Goal: Task Accomplishment & Management: Use online tool/utility

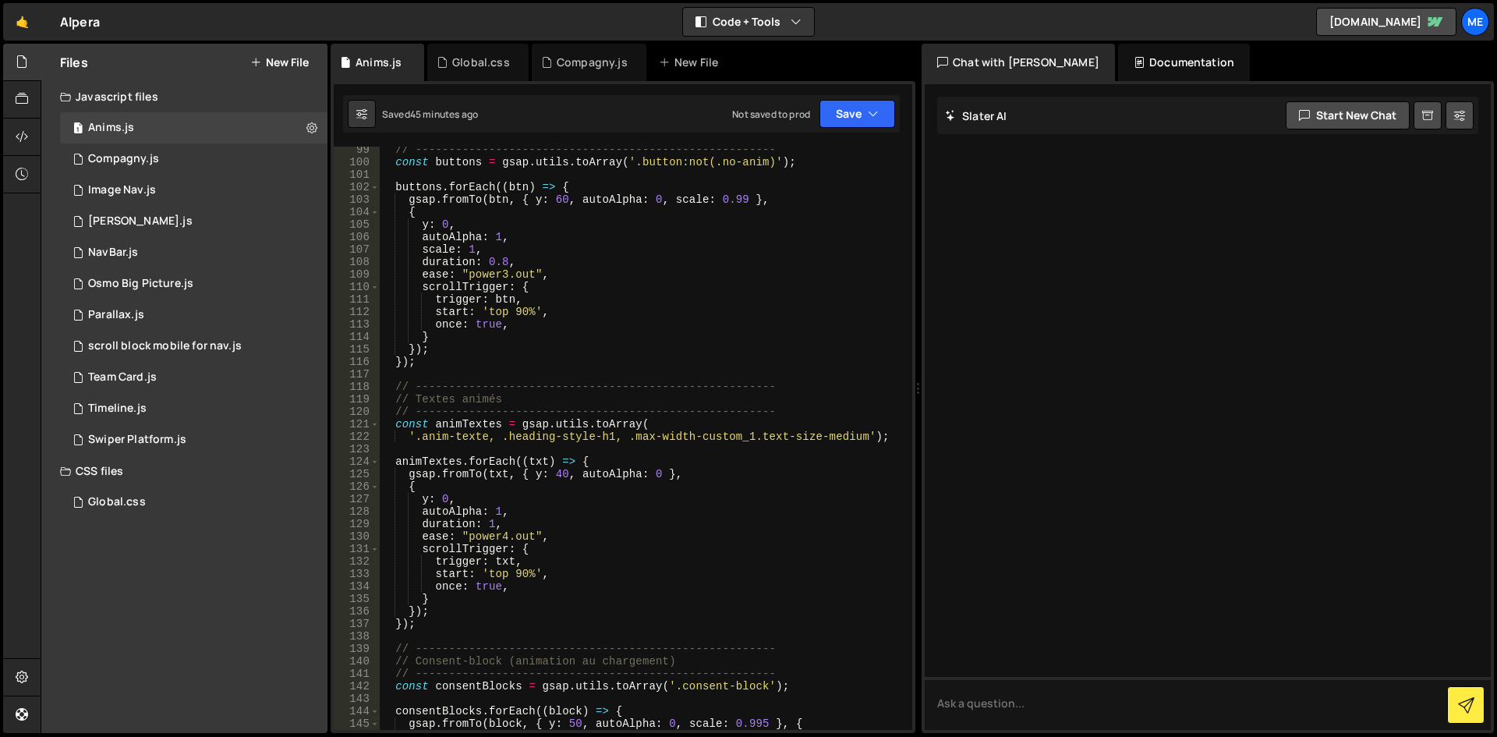
scroll to position [1238, 0]
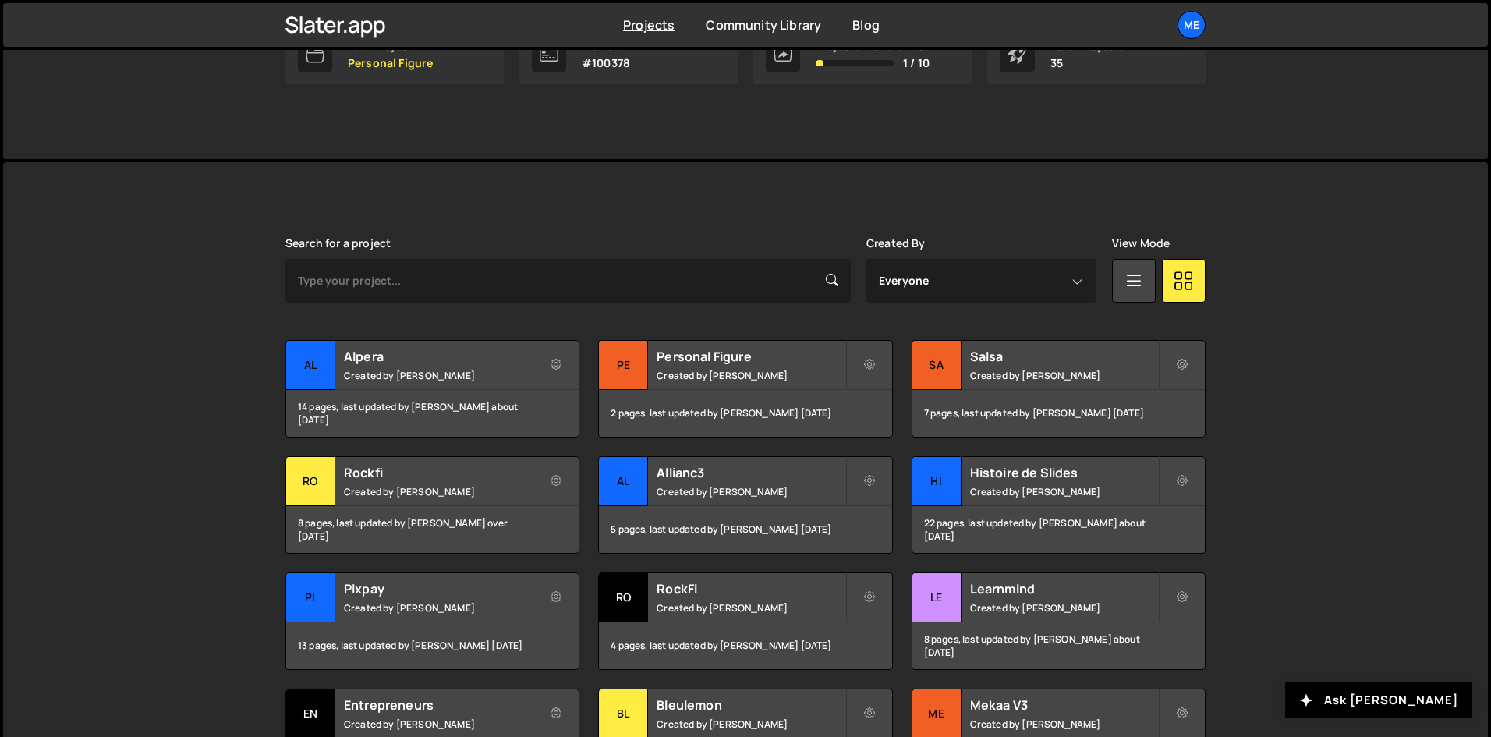
scroll to position [312, 0]
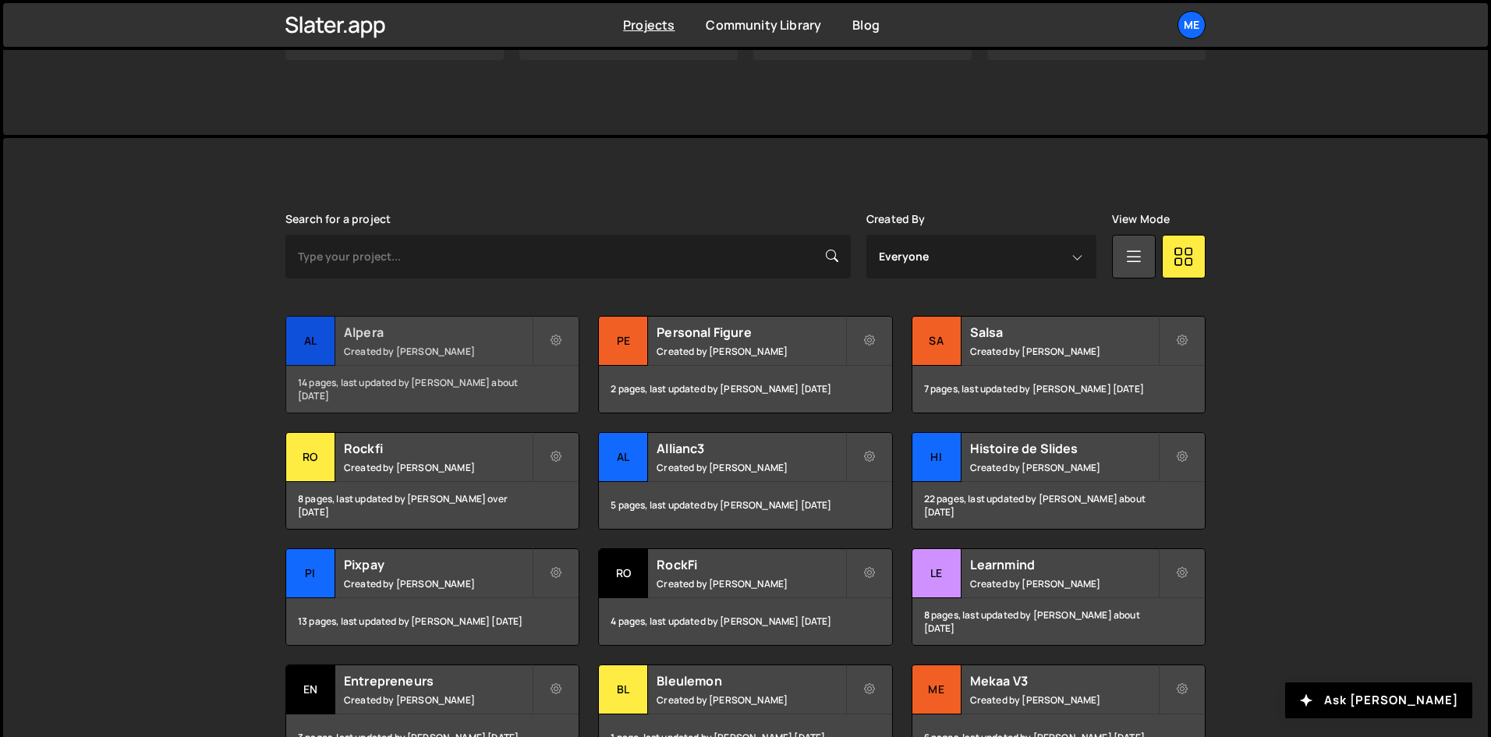
click at [461, 353] on small "Created by [PERSON_NAME]" at bounding box center [438, 351] width 188 height 13
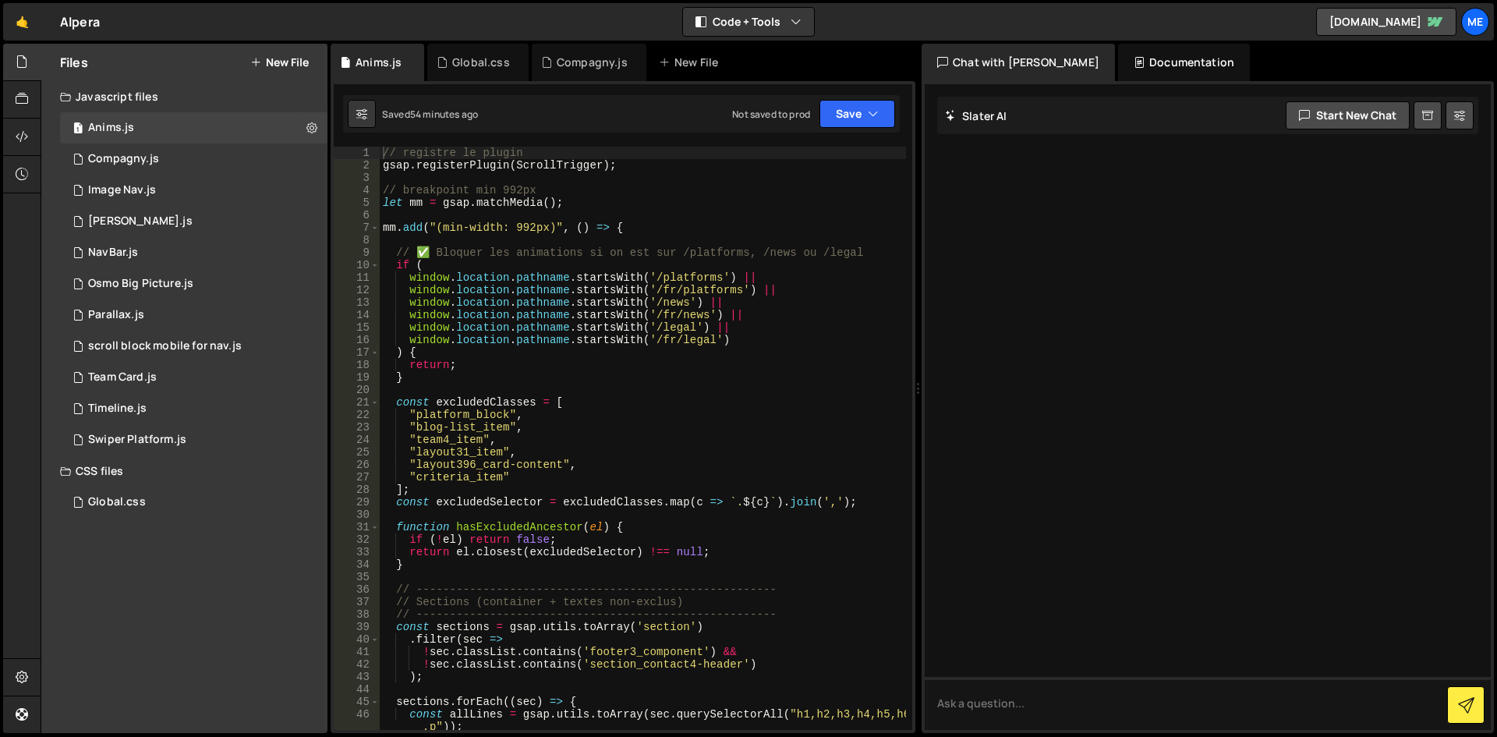
click at [391, 234] on div "// registre le plugin gsap . registerPlugin ( ScrollTrigger ) ; // breakpoint m…" at bounding box center [643, 451] width 526 height 608
type textarea "});"
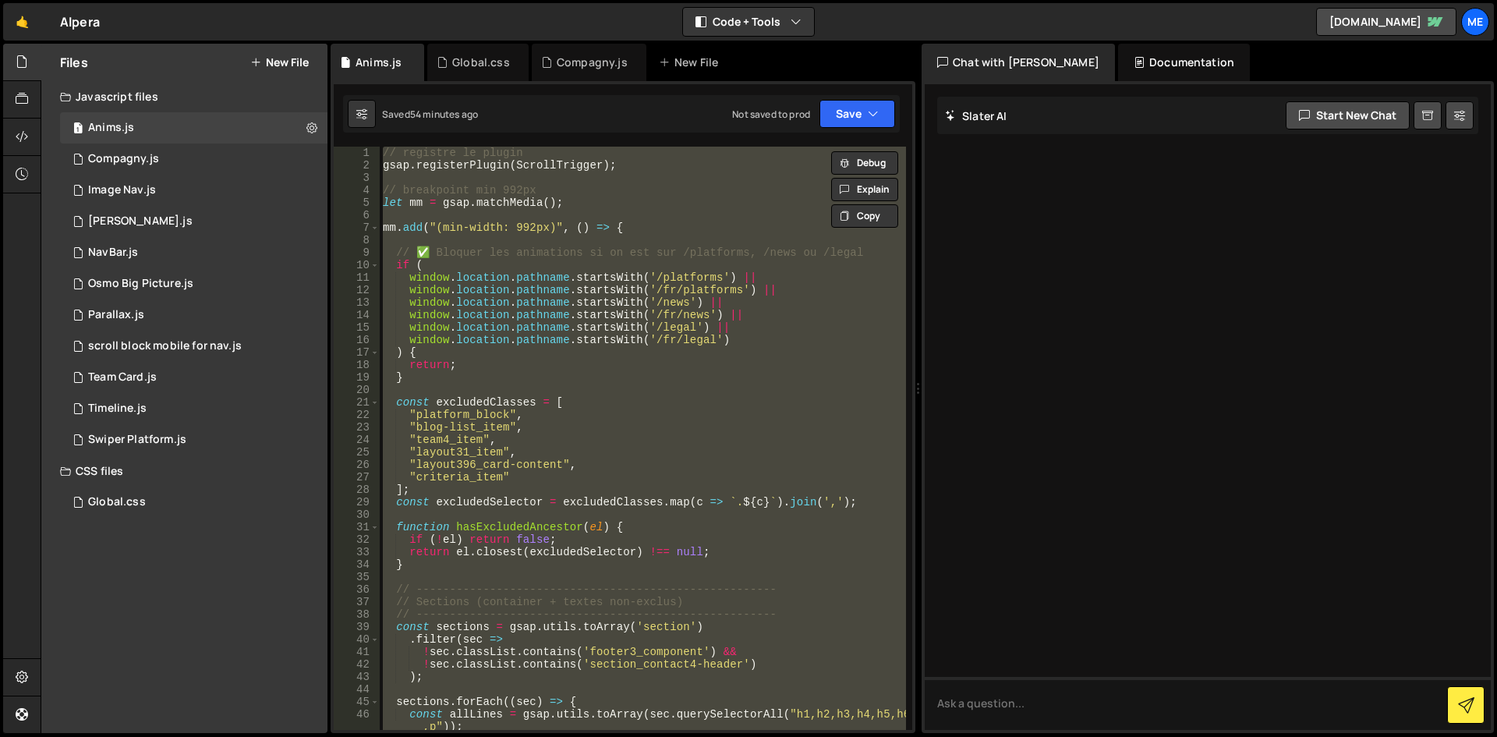
paste textarea
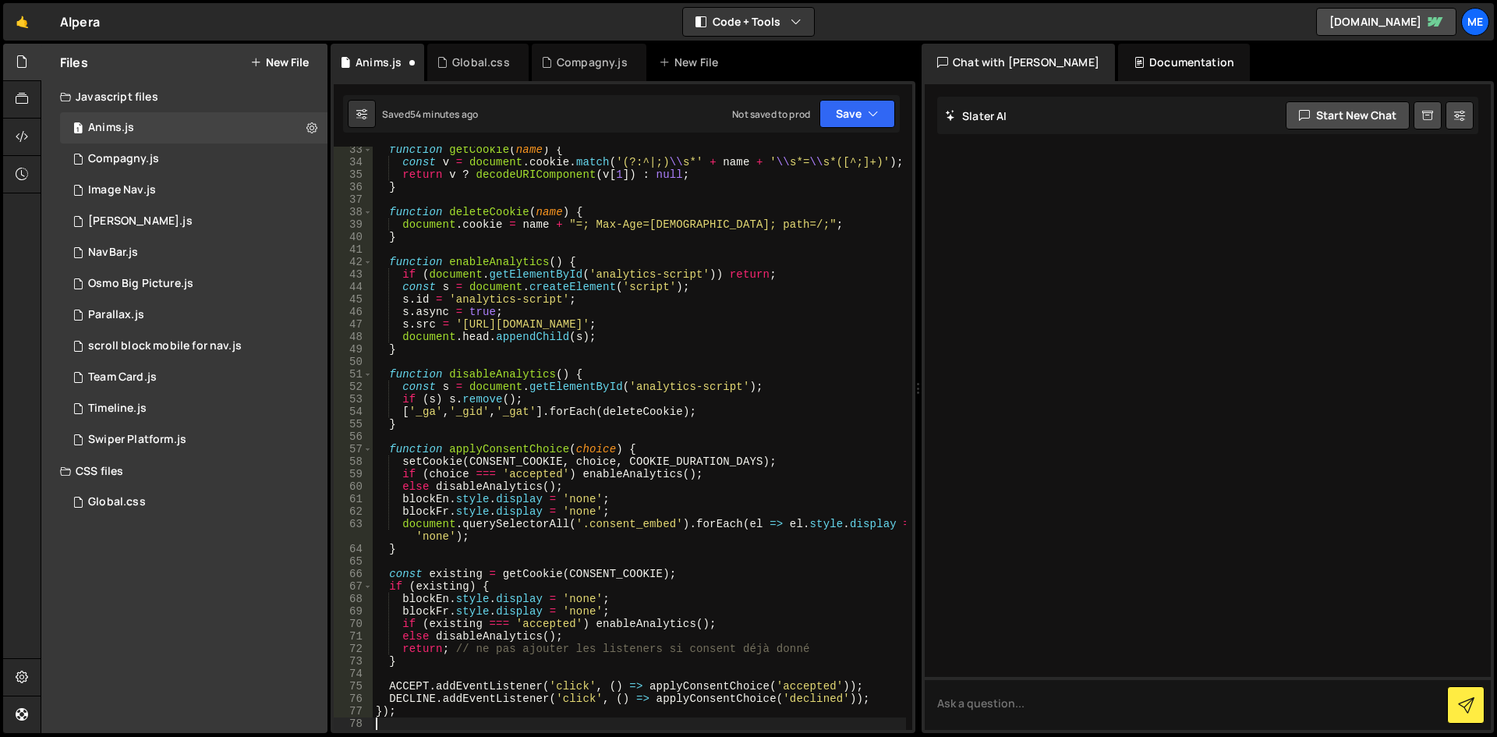
click at [645, 213] on div "function getCookie ( name ) { const v = document . cookie . match ( '(?:^|;) \\…" at bounding box center [639, 447] width 533 height 608
type textarea "});"
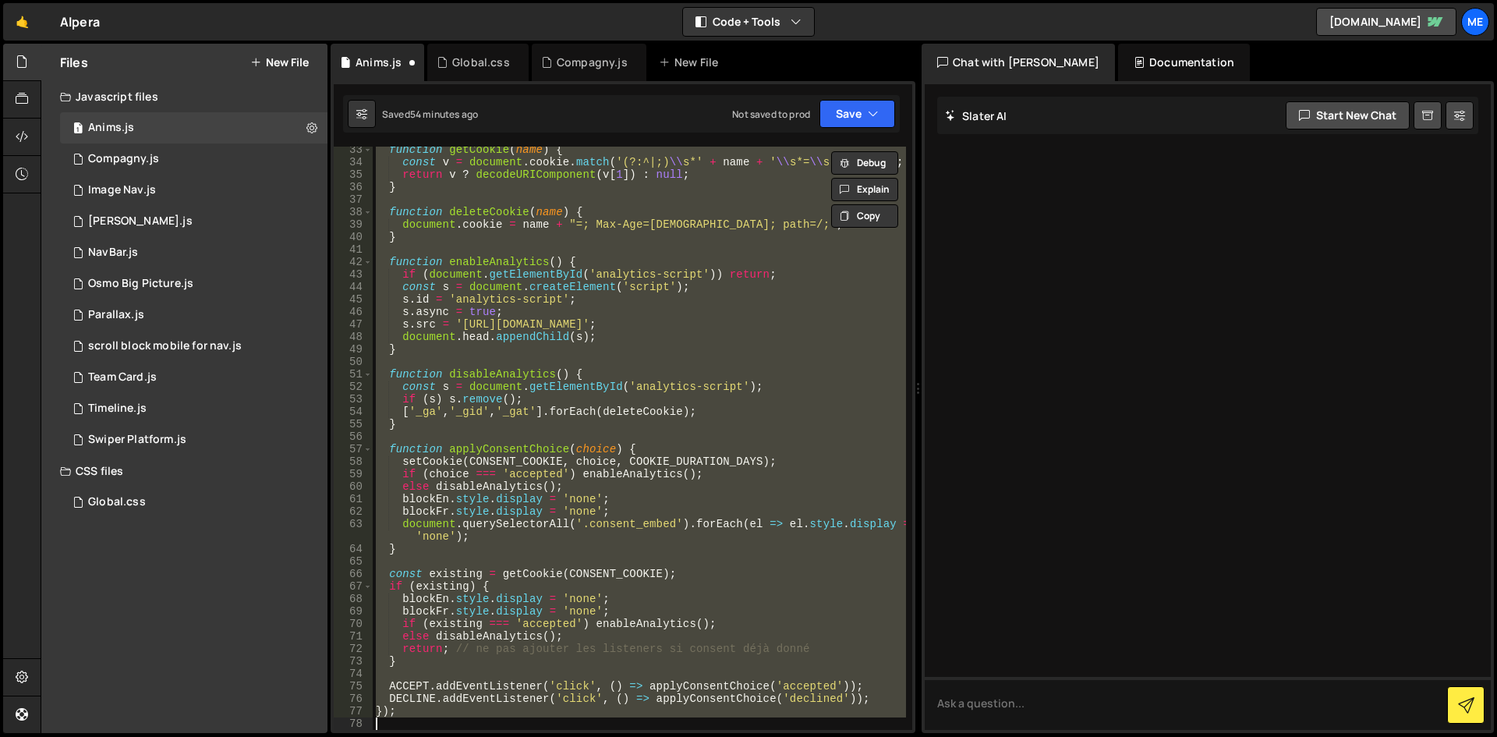
paste textarea
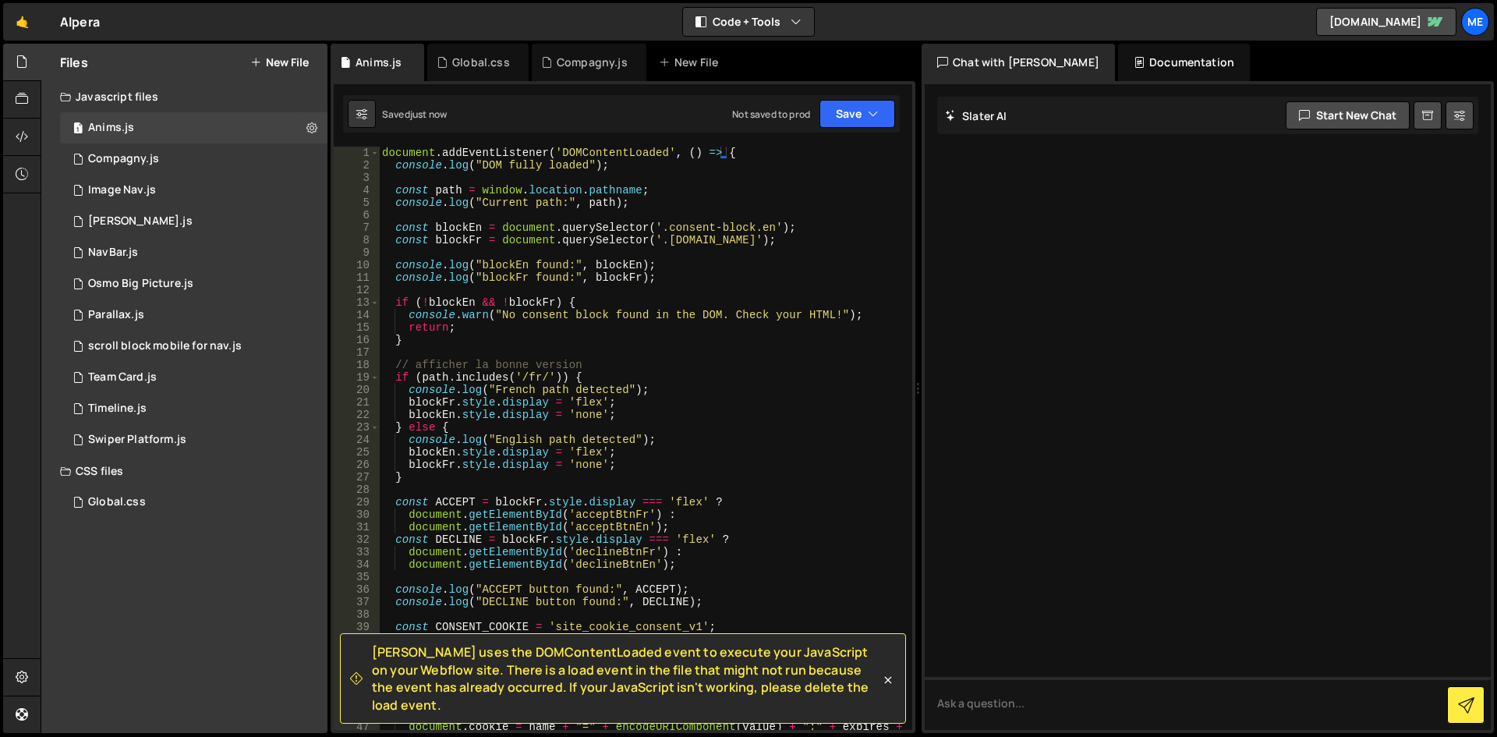
scroll to position [0, 0]
drag, startPoint x: 739, startPoint y: 148, endPoint x: 0, endPoint y: 118, distance: 739.7
click at [0, 118] on div "Hold on a sec... Are you certain you wish to leave this page? Any changes you'v…" at bounding box center [748, 368] width 1497 height 737
type textarea "document.addEventListener('DOMContentLoaded', () => {"
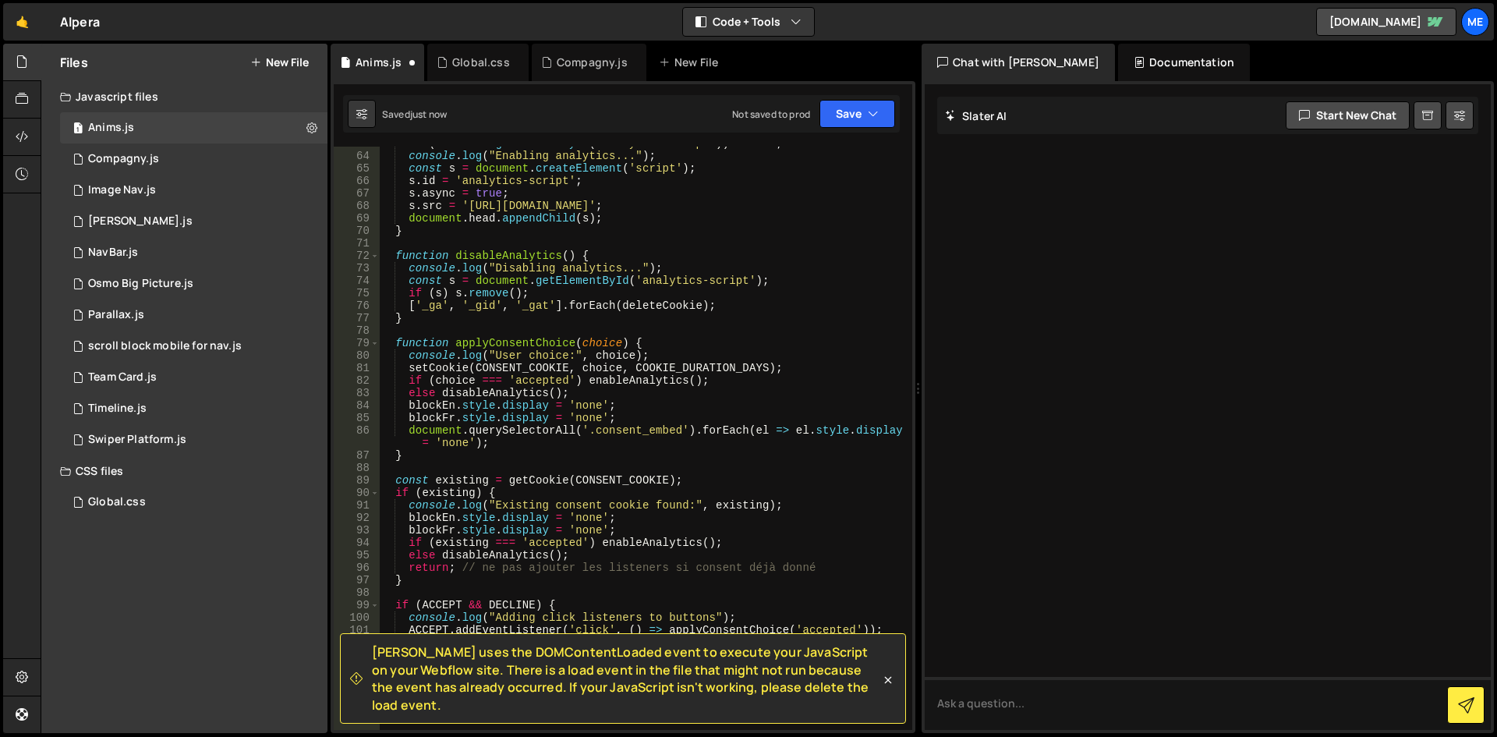
scroll to position [1074, 0]
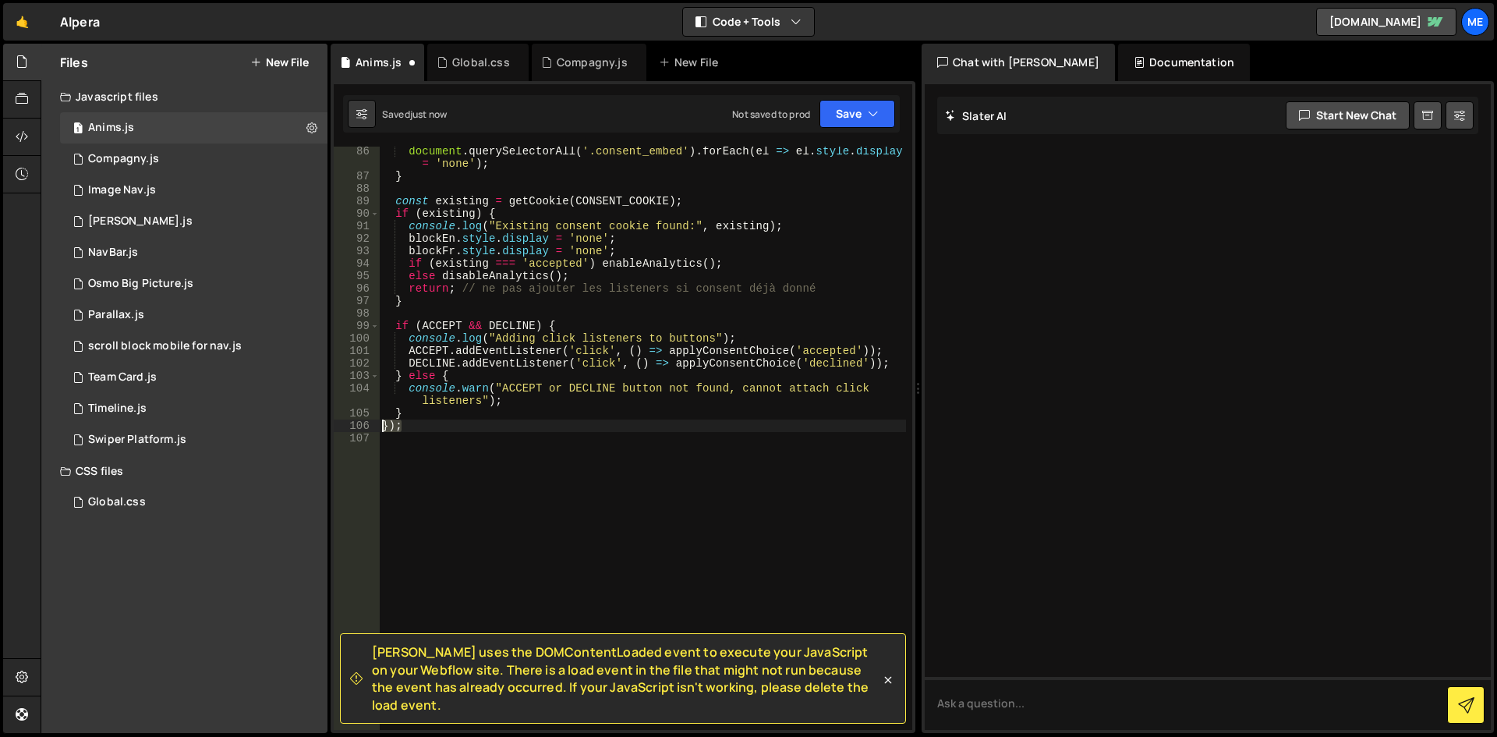
drag, startPoint x: 467, startPoint y: 424, endPoint x: 335, endPoint y: 426, distance: 131.8
click at [335, 426] on div "86 87 88 89 90 91 92 93 94 95 96 97 98 99 100 101 102 103 104 105 106 107 docum…" at bounding box center [623, 438] width 578 height 583
type textarea "});"
type textarea "}"
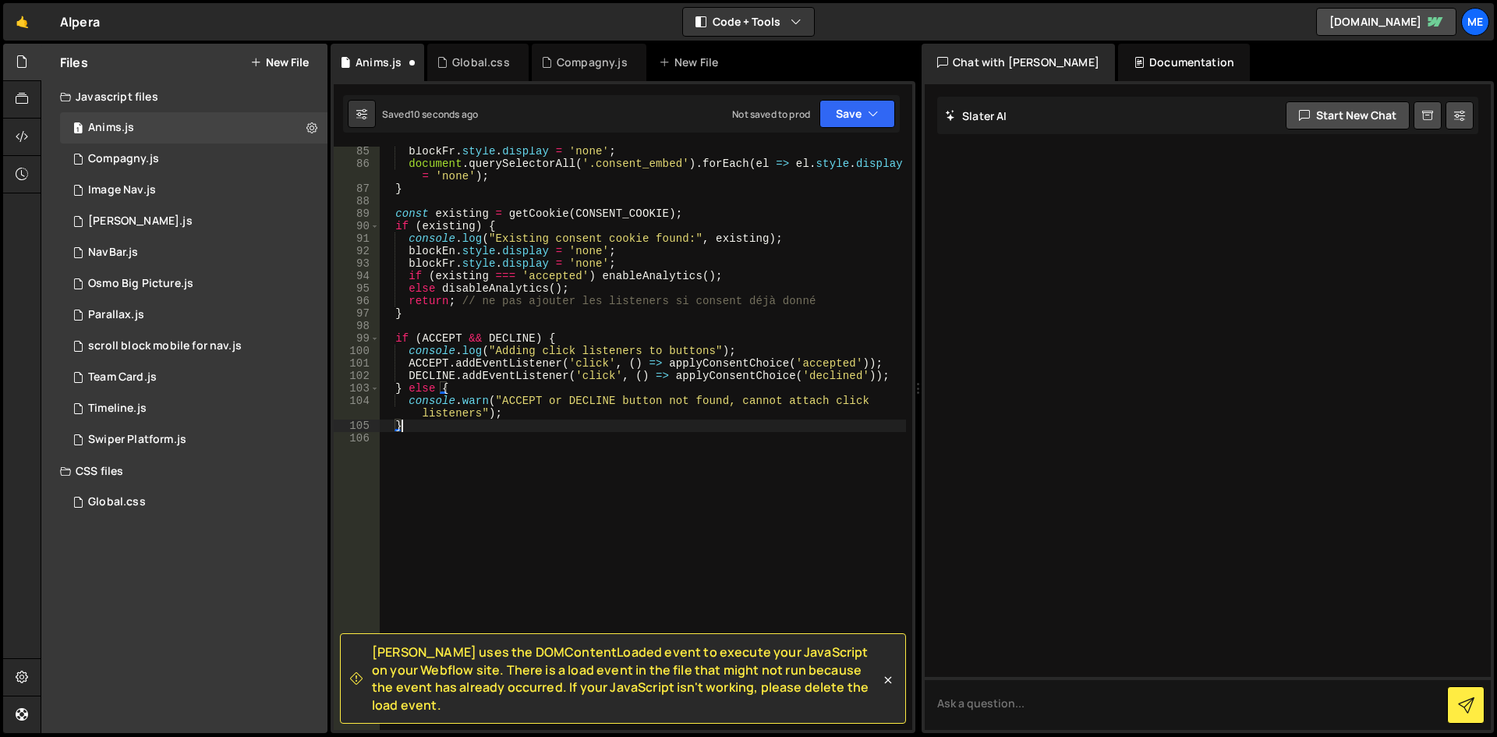
click at [538, 437] on div "blockFr . style . display = 'none' ; document . querySelectorAll ( '.consent_em…" at bounding box center [642, 449] width 527 height 608
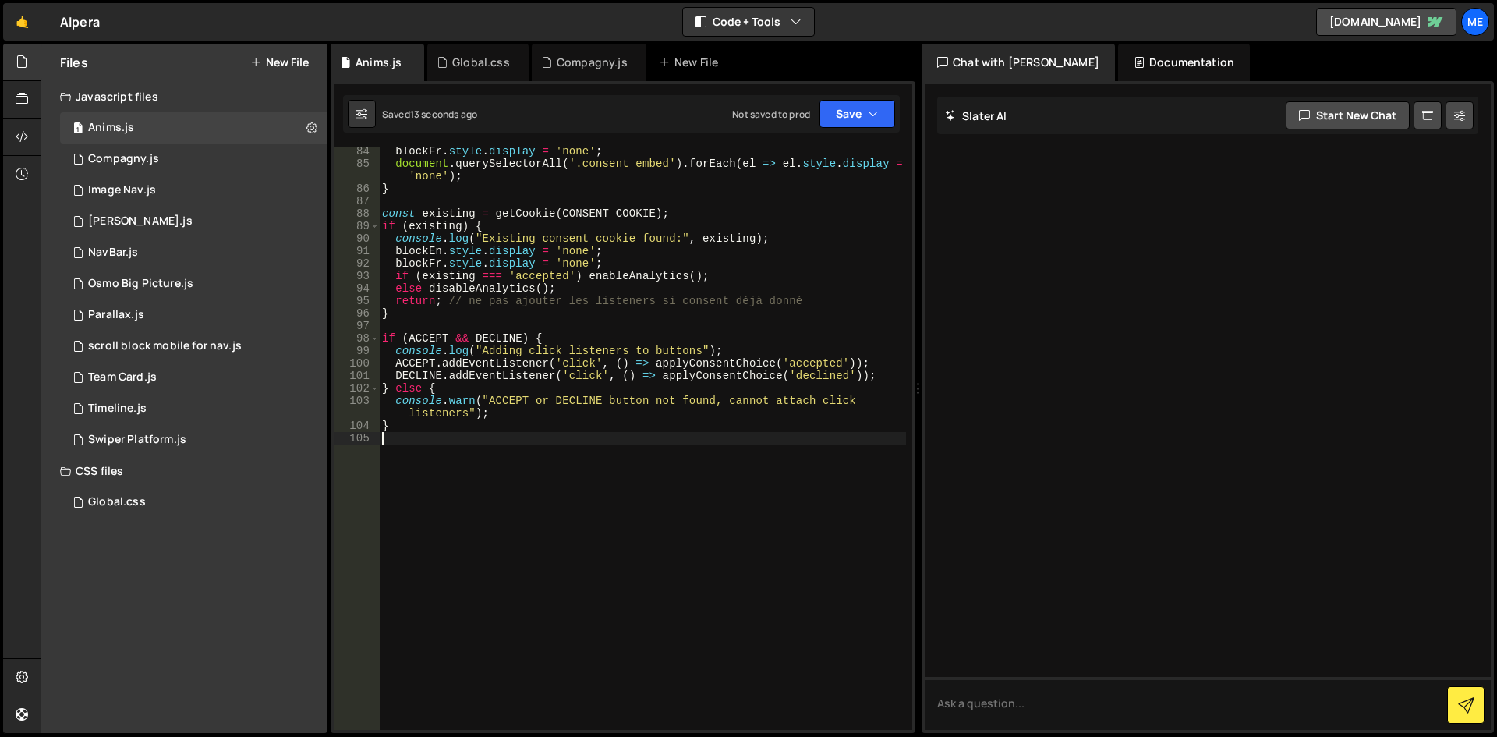
scroll to position [850, 0]
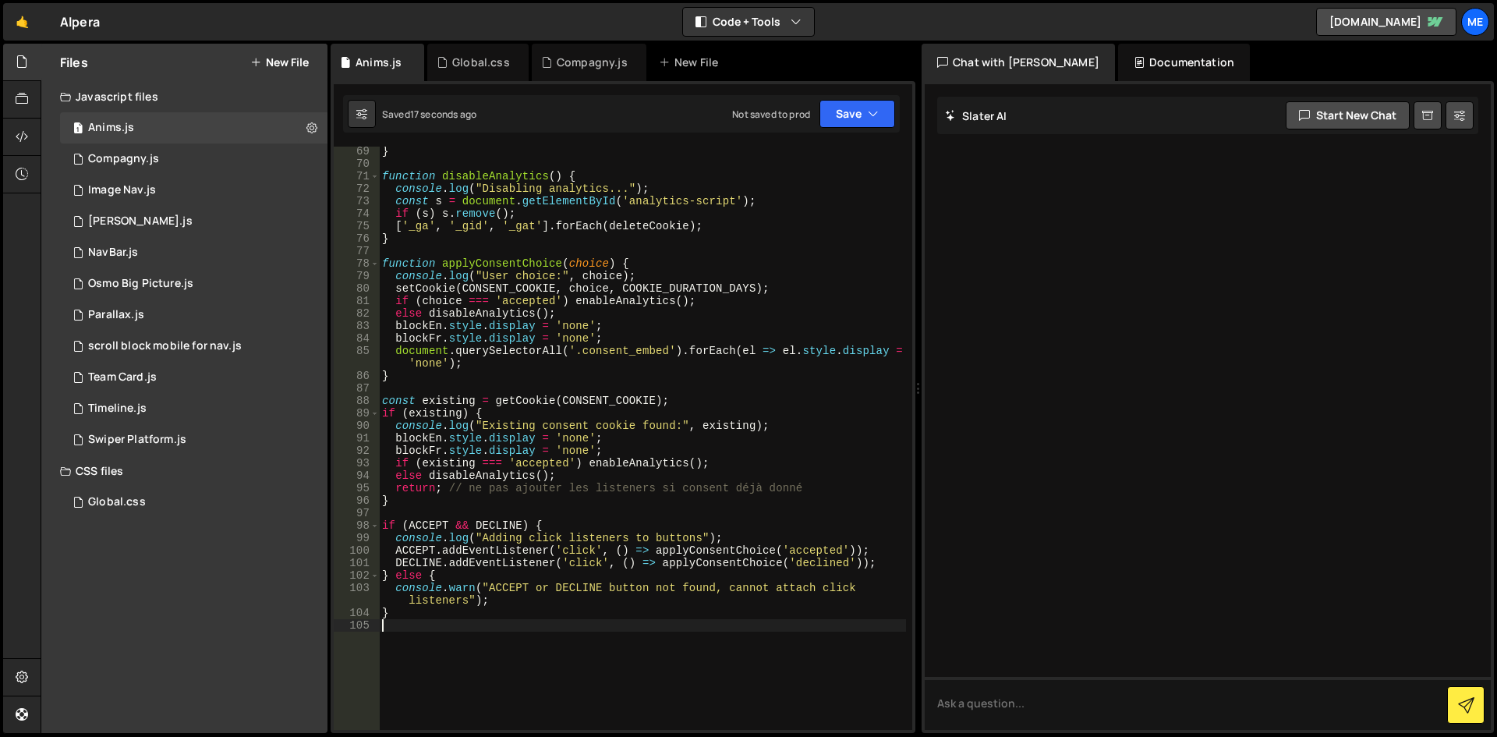
click at [485, 504] on div "} function disableAnalytics ( ) { console . log ( "Disabling analytics..." ) ; …" at bounding box center [642, 449] width 527 height 608
click at [430, 488] on div "} function disableAnalytics ( ) { console . log ( "Disabling analytics..." ) ; …" at bounding box center [642, 449] width 527 height 608
click at [451, 490] on div "} function disableAnalytics ( ) { console . log ( "Disabling analytics..." ) ; …" at bounding box center [642, 449] width 527 height 608
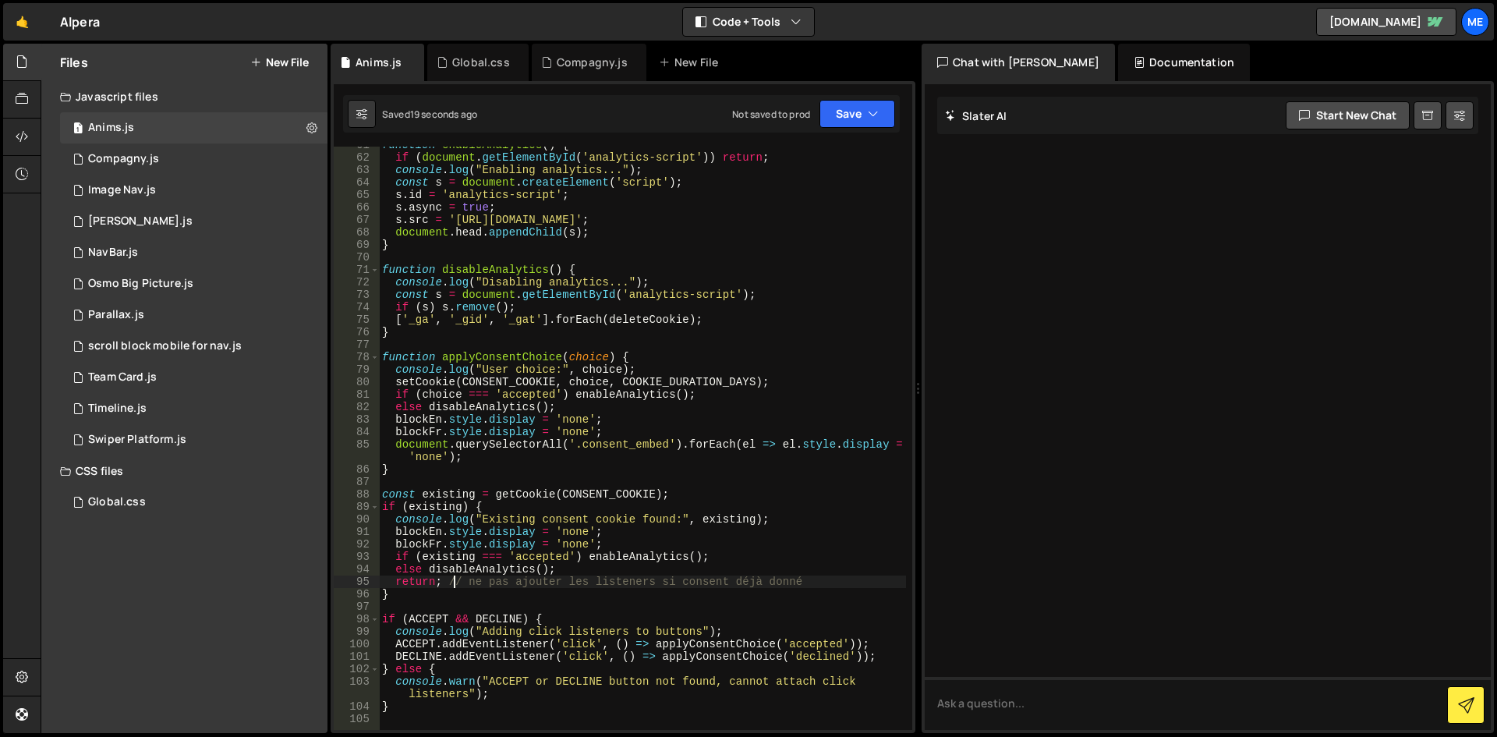
scroll to position [616, 0]
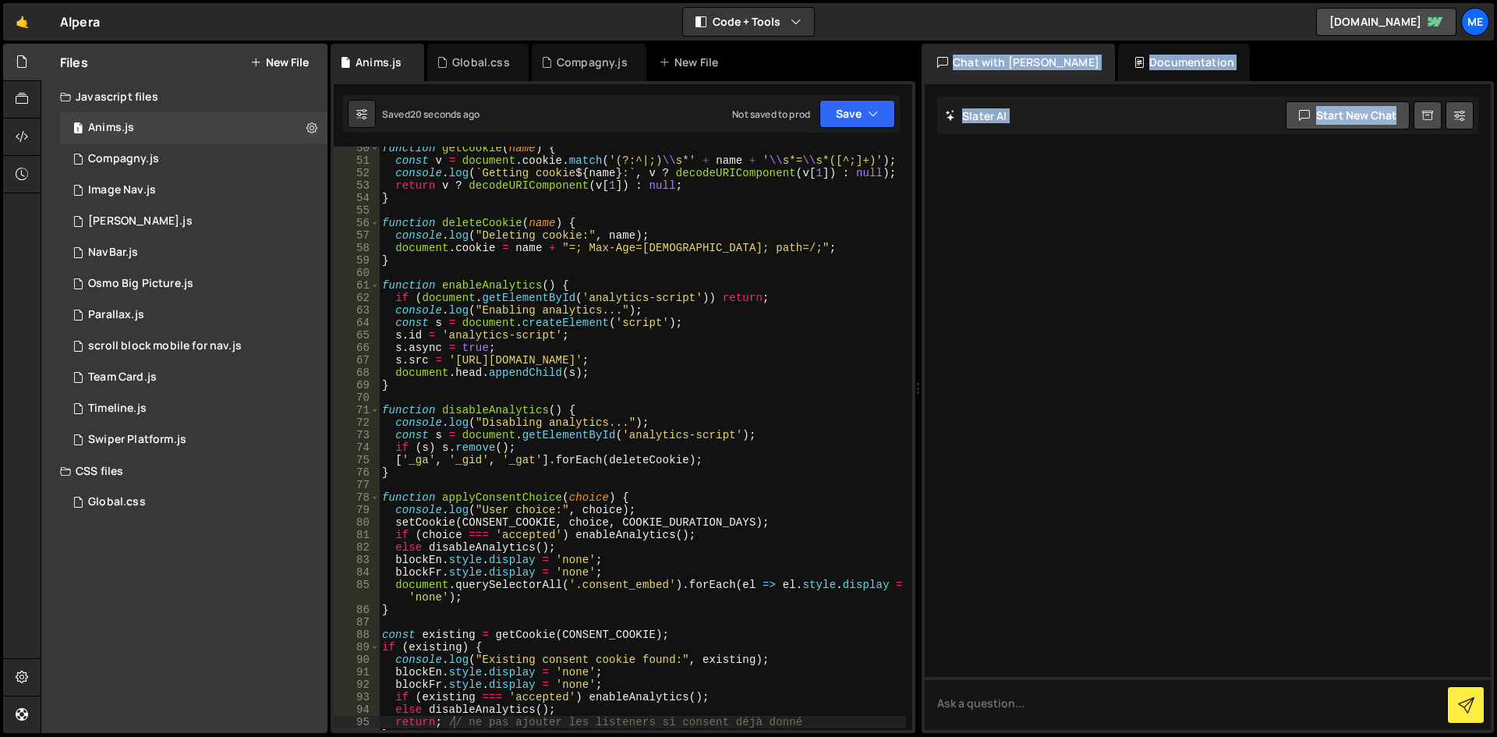
drag, startPoint x: 913, startPoint y: 525, endPoint x: 928, endPoint y: 299, distance: 226.6
click at [928, 299] on div "Files New File Javascript files 1 Anims.js 0 1 Compagny.js 0 1 Image Nav.js 0 1…" at bounding box center [769, 389] width 1456 height 690
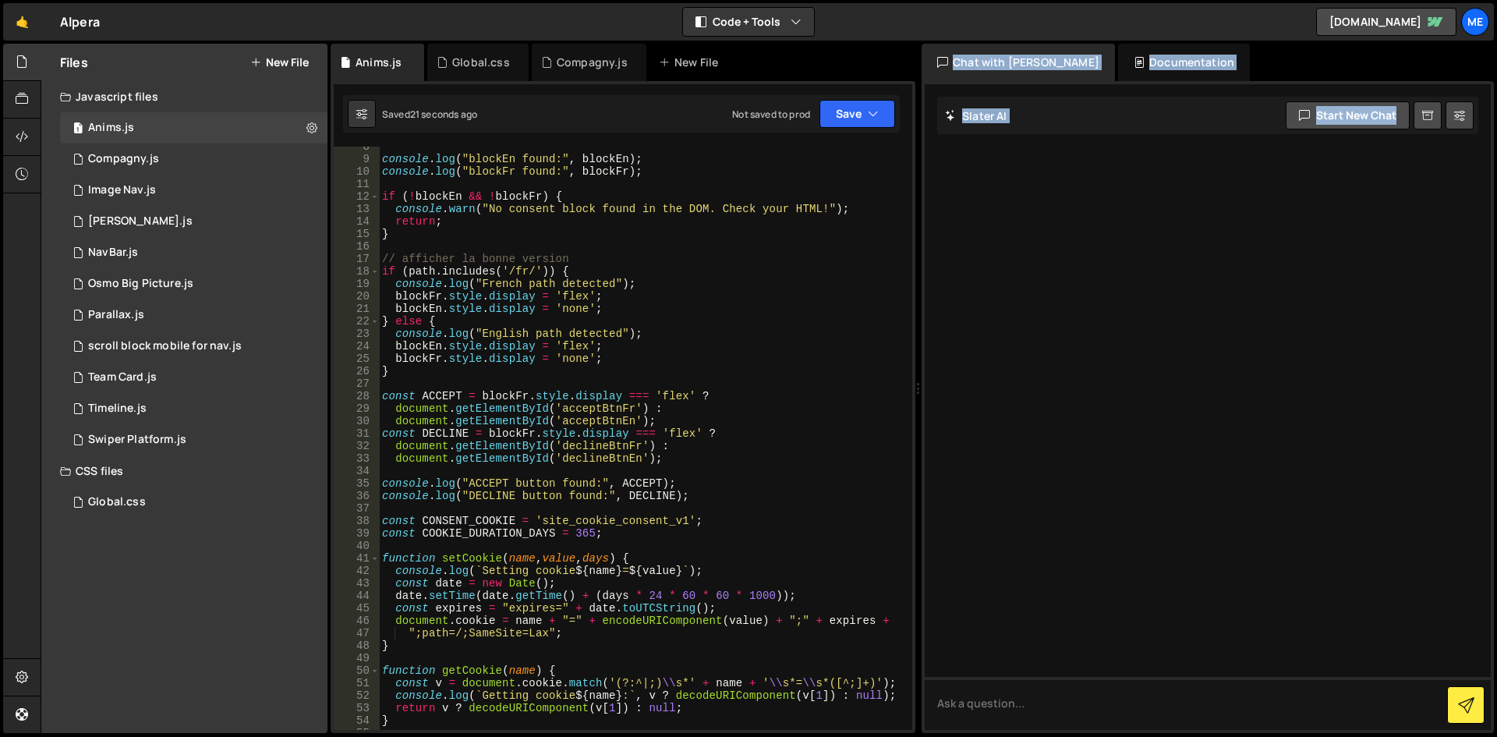
scroll to position [0, 0]
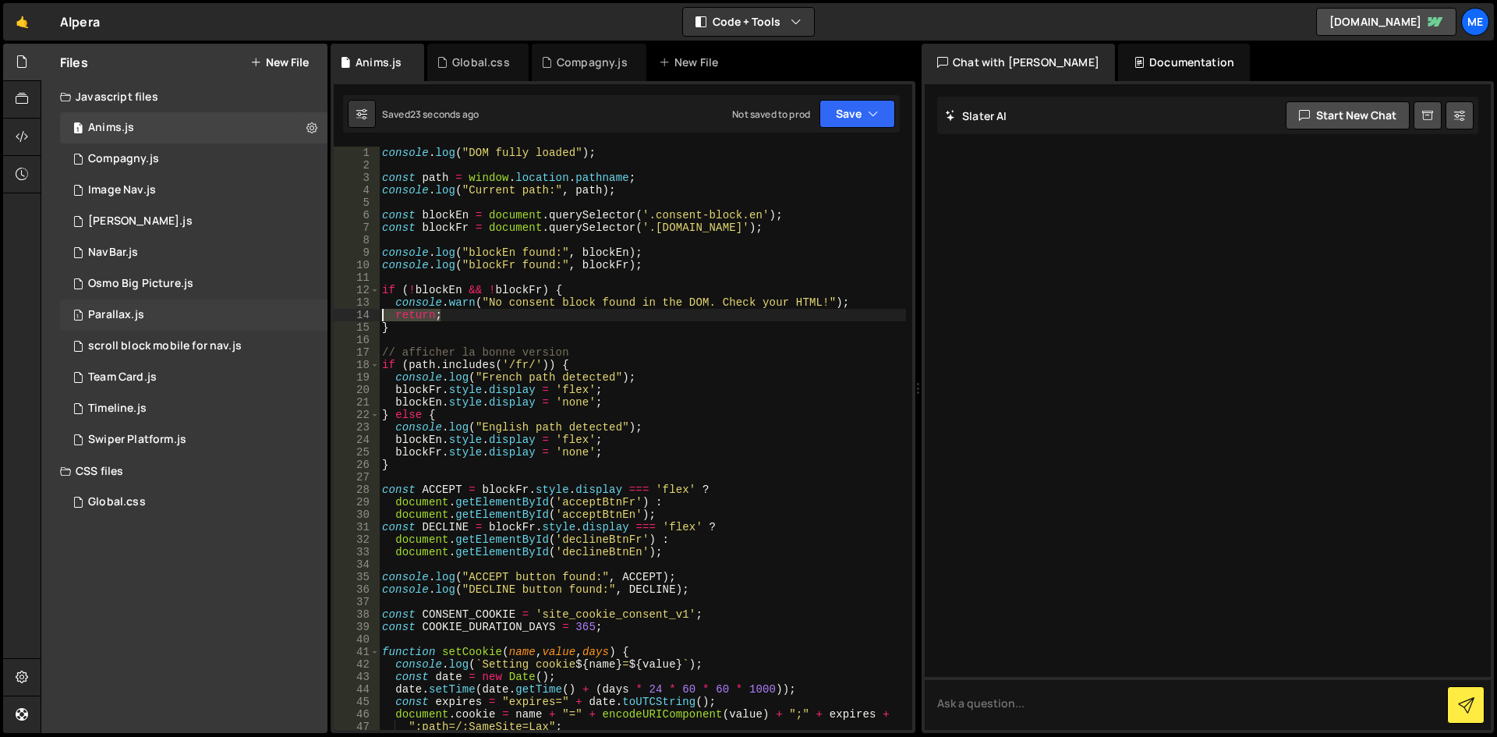
drag, startPoint x: 443, startPoint y: 319, endPoint x: 273, endPoint y: 313, distance: 170.1
click at [273, 313] on div "Files New File Javascript files 1 Anims.js 0 1 Compagny.js 0 1 Image Nav.js 0 1…" at bounding box center [769, 389] width 1456 height 690
click at [569, 456] on div "console . log ( "DOM fully loaded" ) ; const path = window . location . pathnam…" at bounding box center [642, 451] width 527 height 608
drag, startPoint x: 449, startPoint y: 317, endPoint x: 293, endPoint y: 317, distance: 155.9
click at [293, 317] on div "Files New File Javascript files 1 Anims.js 0 1 Compagny.js 0 1 Image Nav.js 0 1…" at bounding box center [769, 389] width 1456 height 690
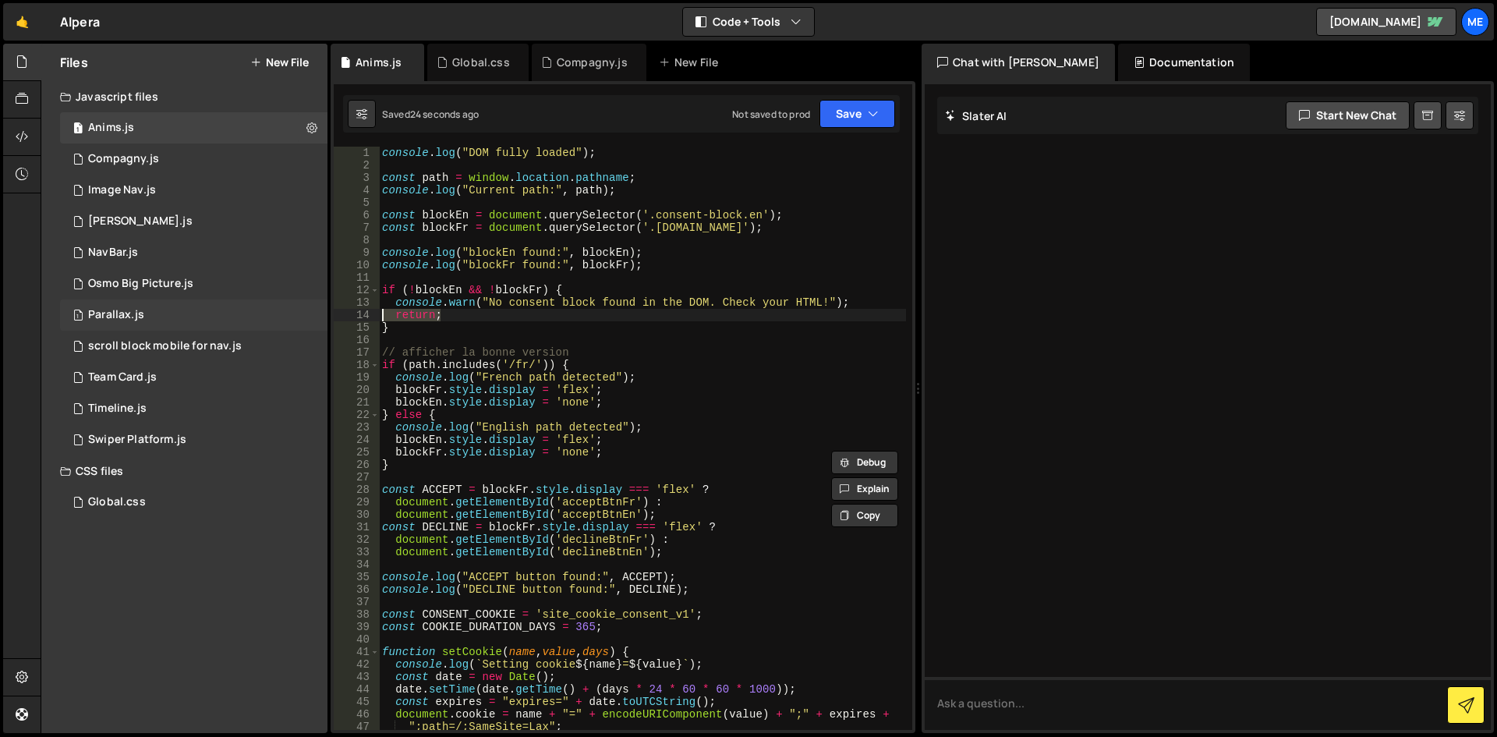
type textarea "return;"
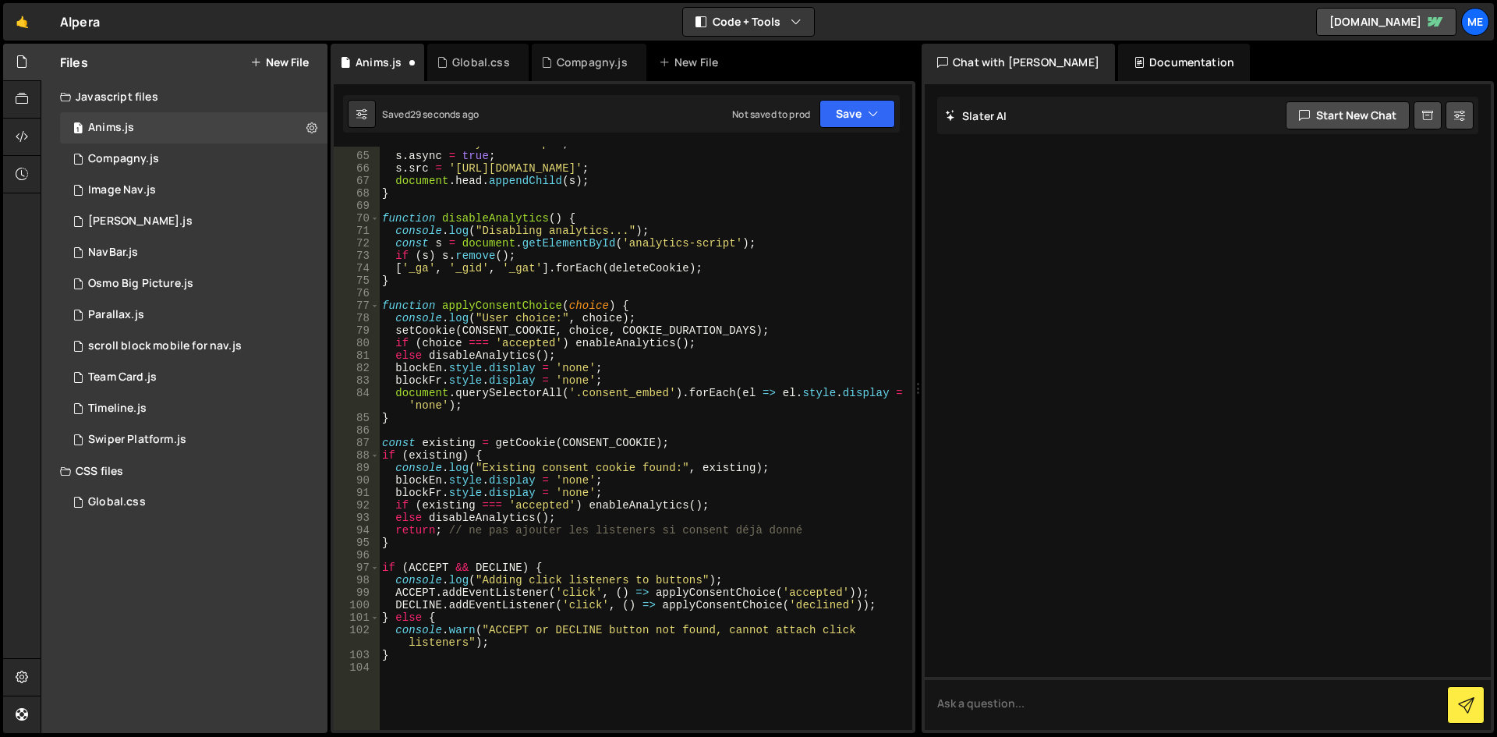
scroll to position [935, 0]
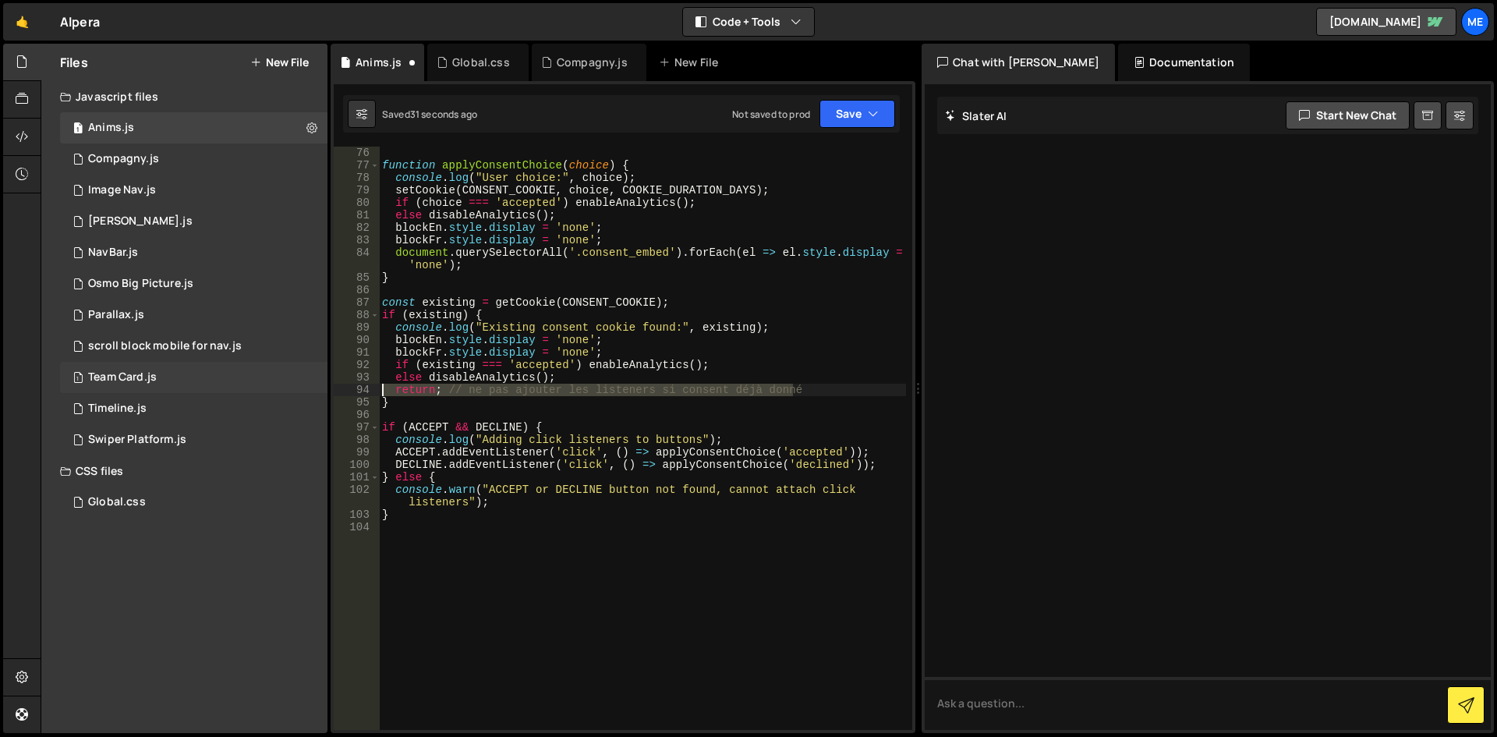
drag, startPoint x: 827, startPoint y: 387, endPoint x: 244, endPoint y: 384, distance: 583.1
click at [244, 384] on div "Files New File Javascript files 1 Anims.js 0 1 Compagny.js 0 1 Image Nav.js 0 1…" at bounding box center [769, 389] width 1456 height 690
type textarea "return; // ne pas ajouter les listeners si consent déjà donné"
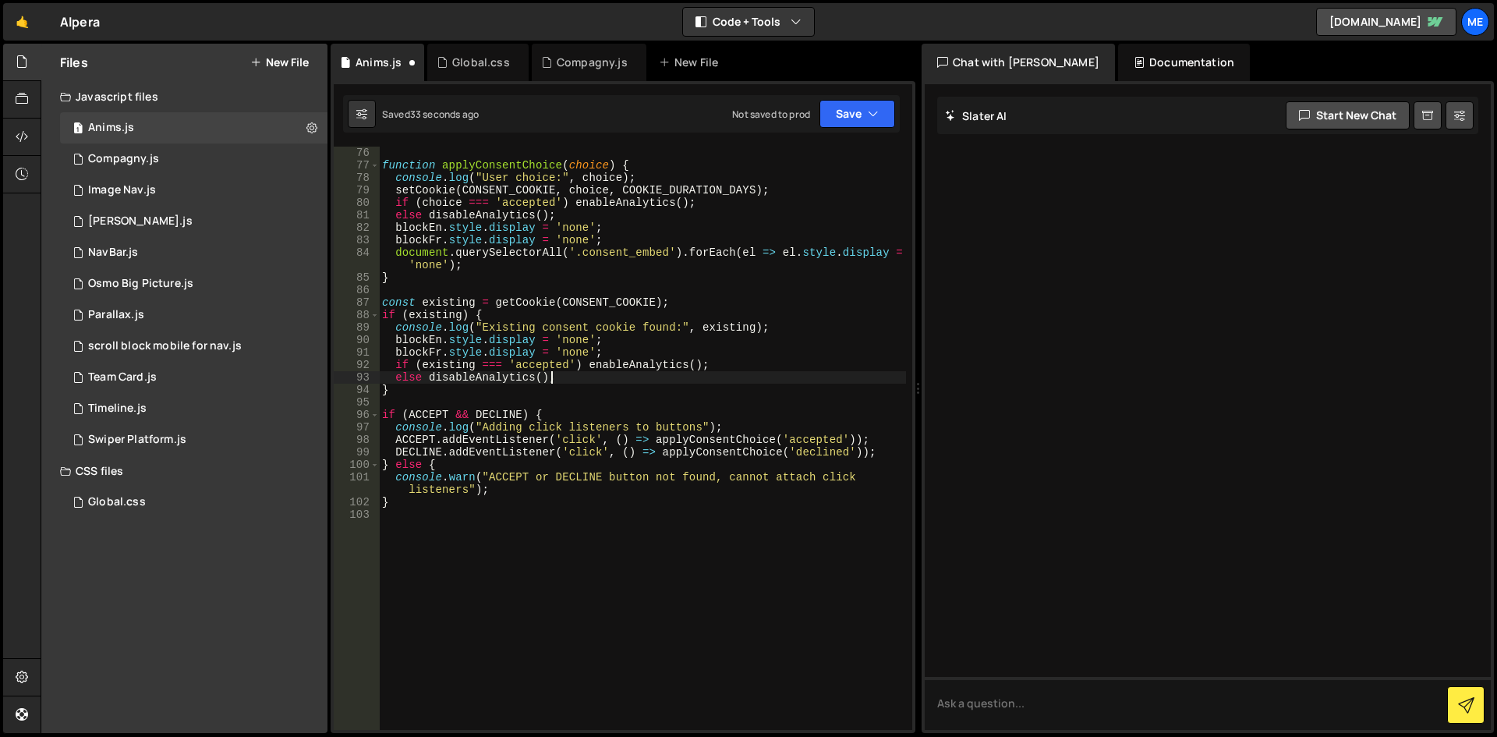
click at [485, 464] on div "function applyConsentChoice ( choice ) { console . log ( "User choice:" , choic…" at bounding box center [642, 451] width 527 height 608
click at [534, 502] on div "function applyConsentChoice ( choice ) { console . log ( "User choice:" , choic…" at bounding box center [642, 451] width 527 height 608
type textarea "}"
click at [622, 555] on div "function applyConsentChoice ( choice ) { console . log ( "User choice:" , choic…" at bounding box center [642, 451] width 527 height 608
click at [829, 553] on div "function applyConsentChoice ( choice ) { console . log ( "User choice:" , choic…" at bounding box center [642, 451] width 527 height 608
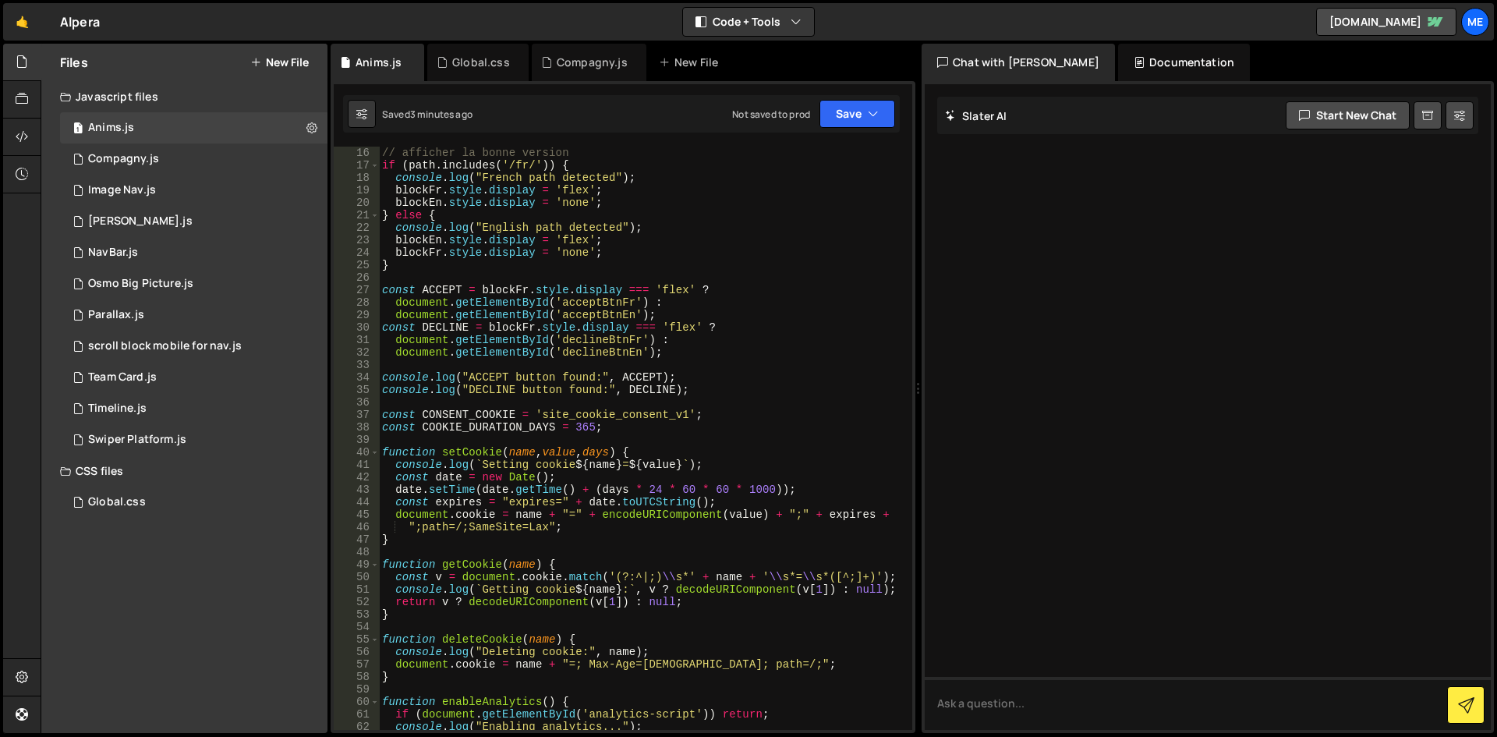
scroll to position [94, 0]
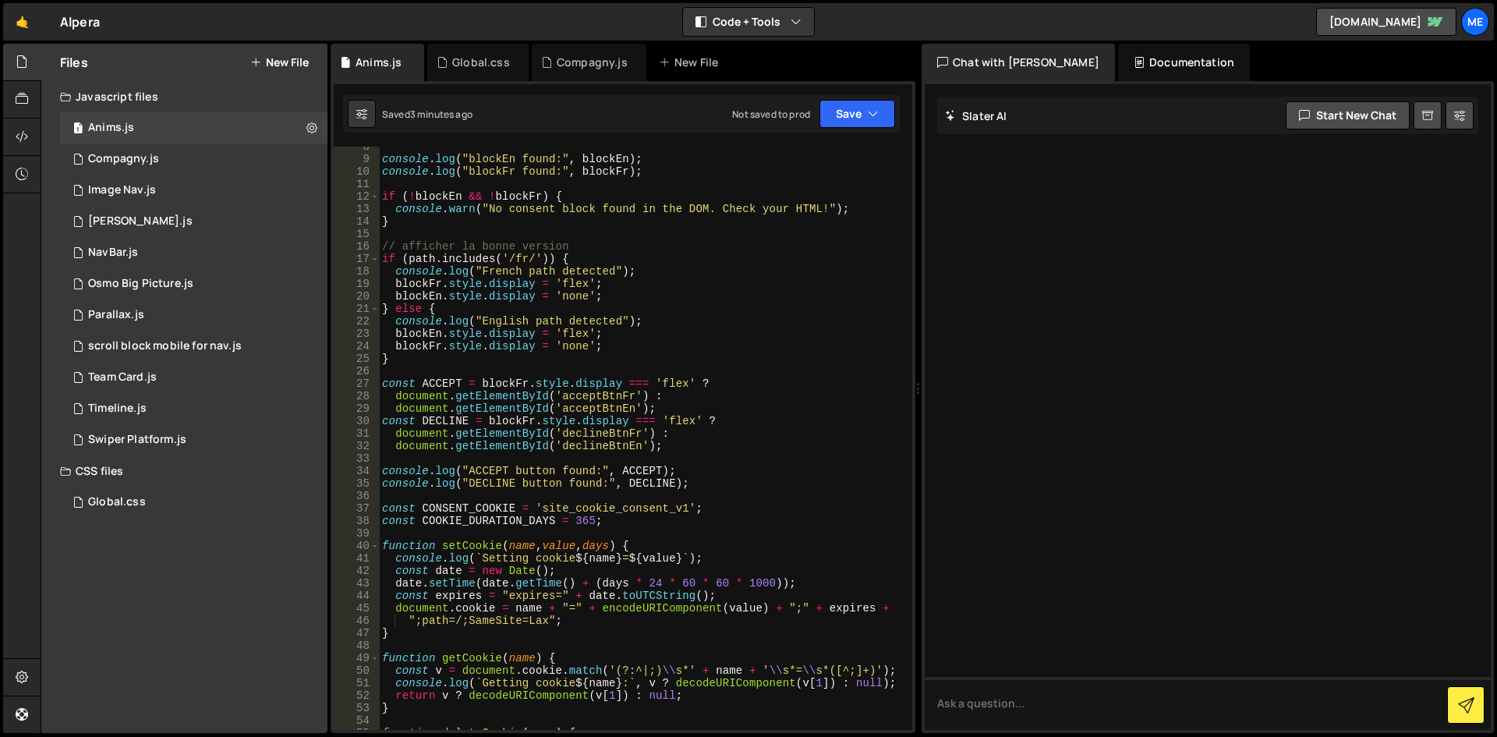
click at [580, 280] on div "console . log ( "blockEn found:" , blockEn ) ; console . log ( "blockFr found:"…" at bounding box center [642, 444] width 527 height 608
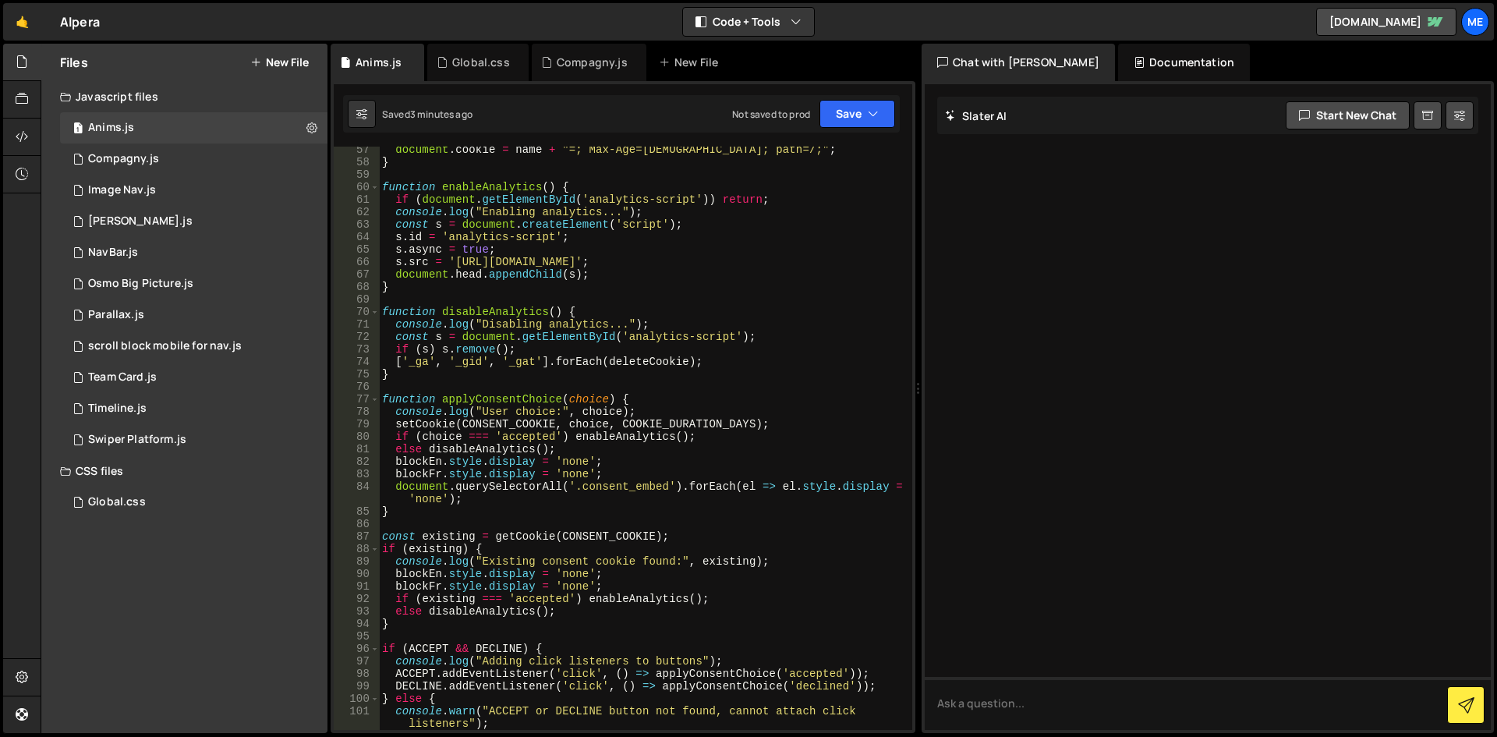
scroll to position [795, 0]
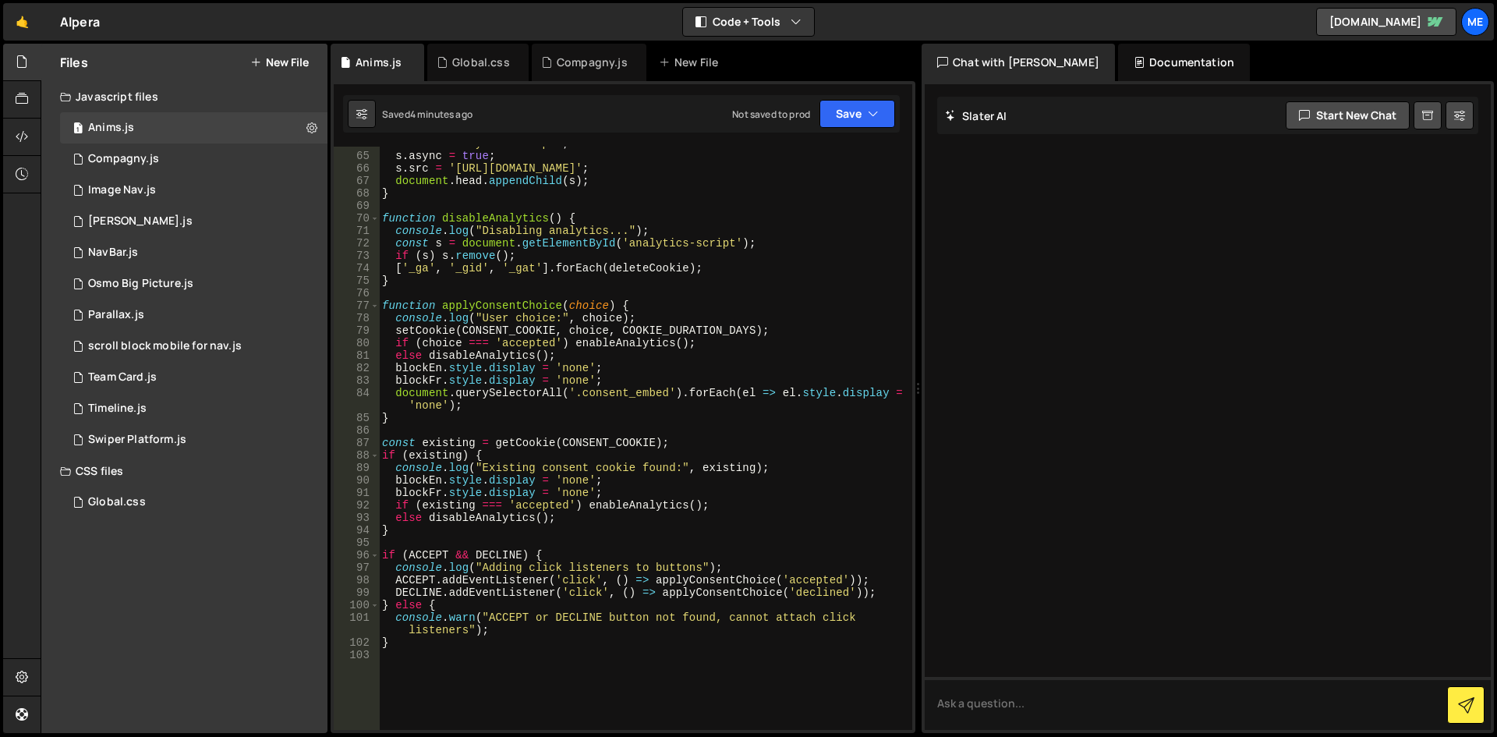
click at [521, 580] on div "s . id = 'analytics-script' ; s . async = true ; s . src = 'https://example.com…" at bounding box center [642, 441] width 527 height 608
type textarea "ACCEPT.addEventListener('click', () => applyConsentChoice('accepted'));"
click at [462, 655] on div "s . id = 'analytics-script' ; s . async = true ; s . src = 'https://example.com…" at bounding box center [642, 441] width 527 height 608
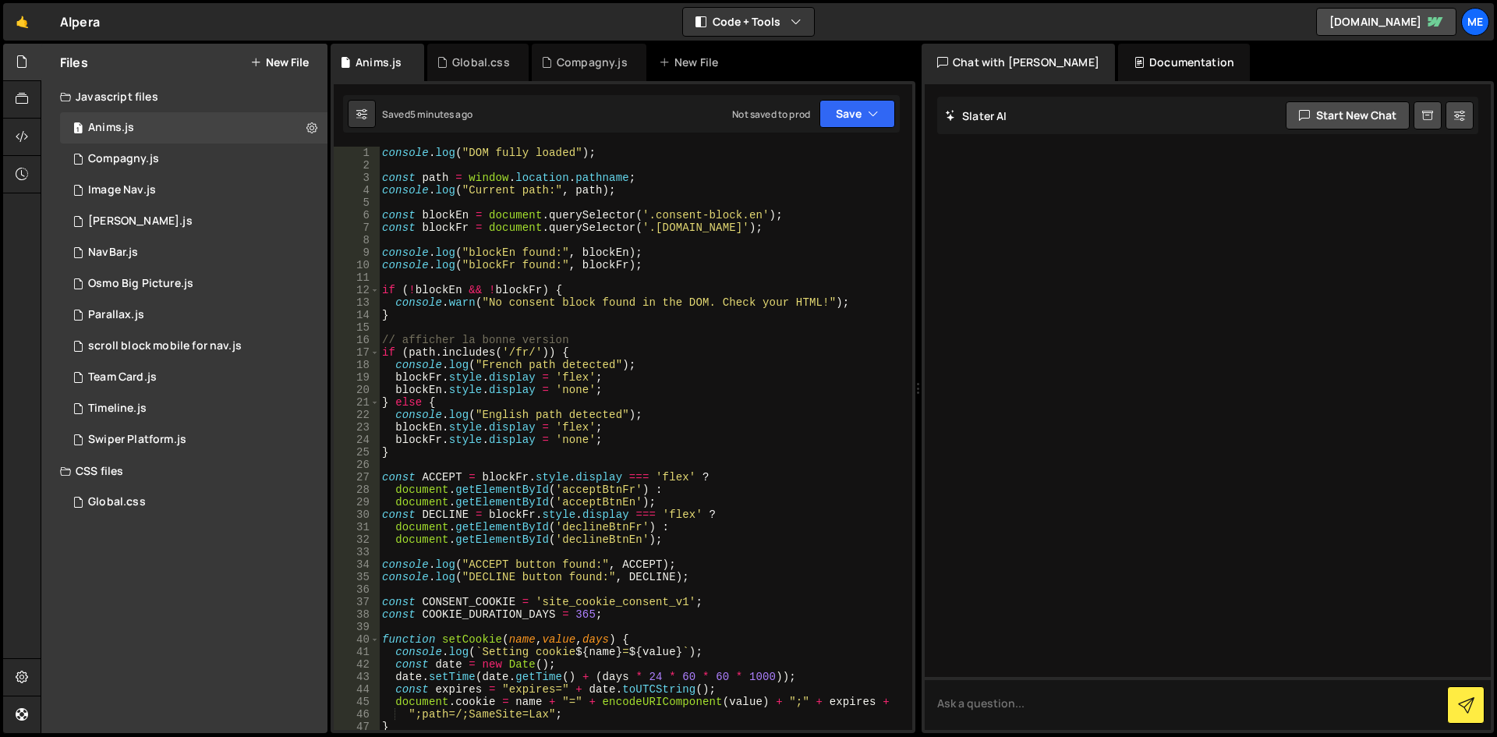
scroll to position [0, 0]
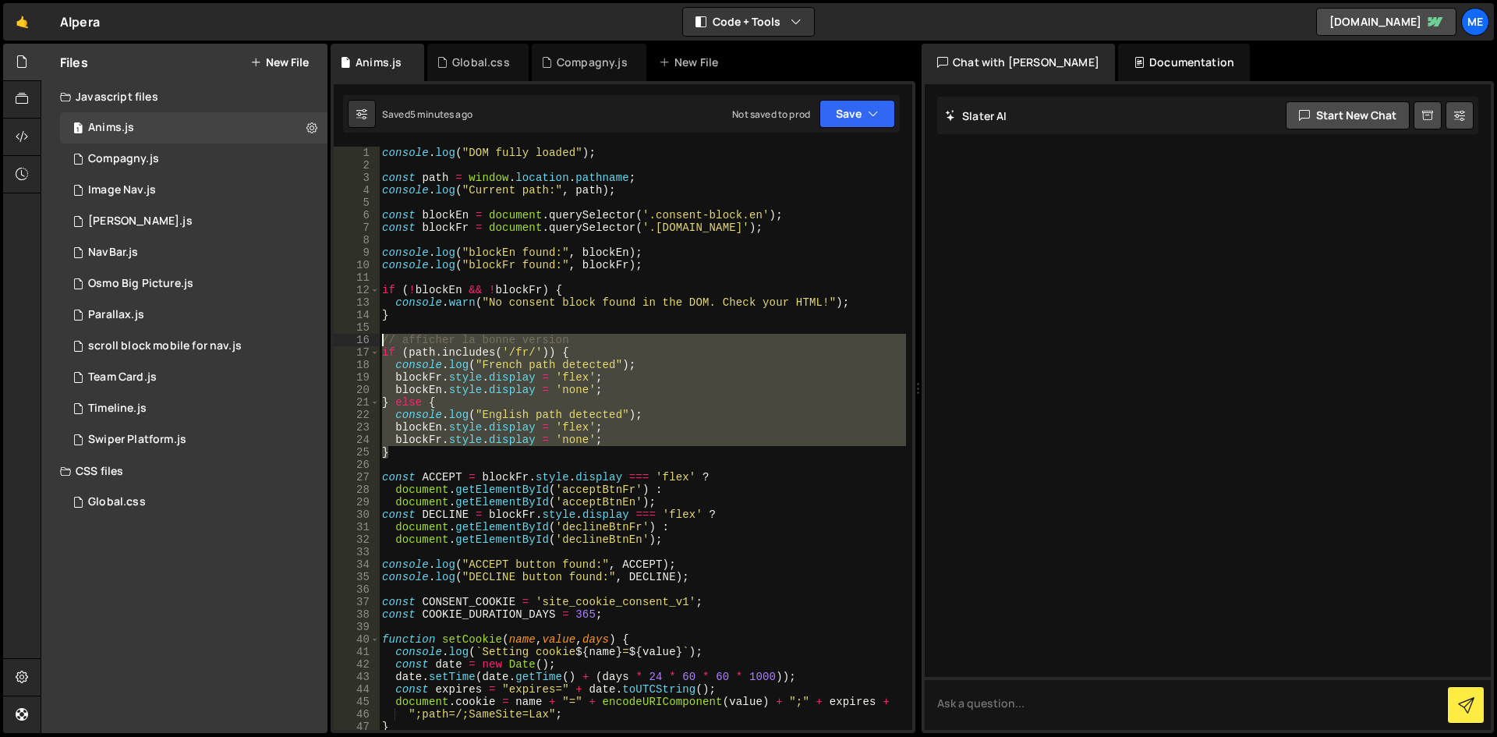
drag, startPoint x: 408, startPoint y: 454, endPoint x: 348, endPoint y: 337, distance: 131.4
click at [348, 337] on div "1 2 3 4 5 6 7 8 9 10 11 12 13 14 15 16 17 18 19 20 21 22 23 24 25 26 27 28 29 3…" at bounding box center [623, 438] width 578 height 583
type textarea "// afficher la bonne version if (path.includes('/fr/')) {"
paste textarea
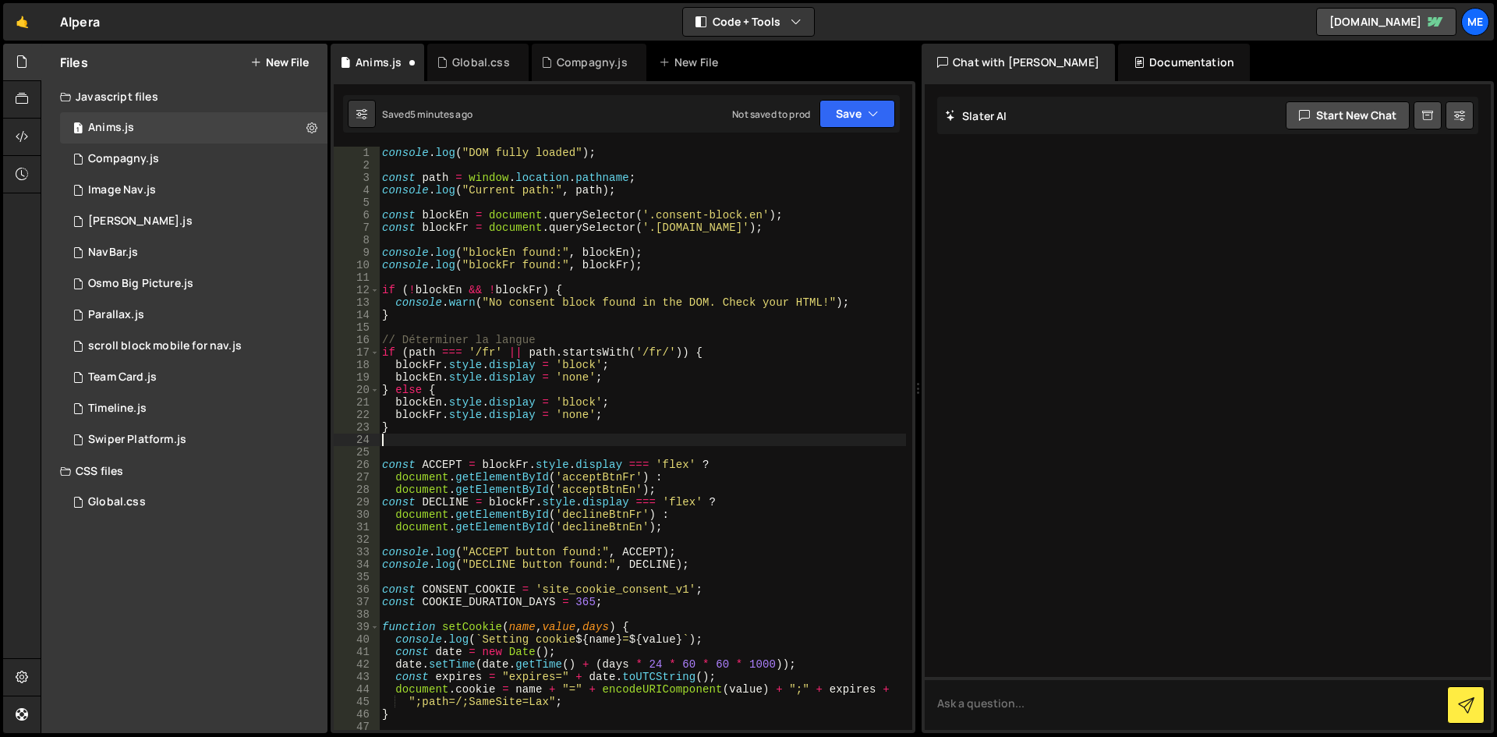
click at [552, 440] on div "console . log ( "DOM fully loaded" ) ; const path = window . location . pathnam…" at bounding box center [642, 451] width 527 height 608
